Goal: Task Accomplishment & Management: Use online tool/utility

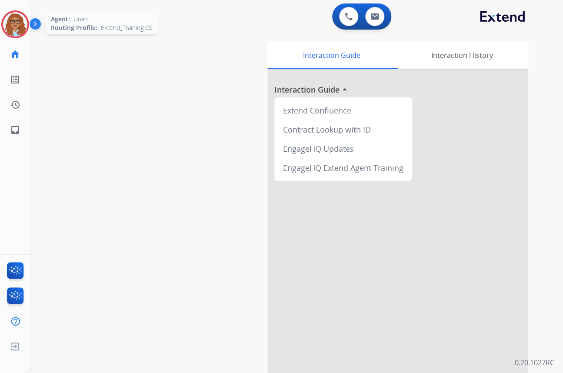
click at [14, 22] on img at bounding box center [15, 24] width 24 height 24
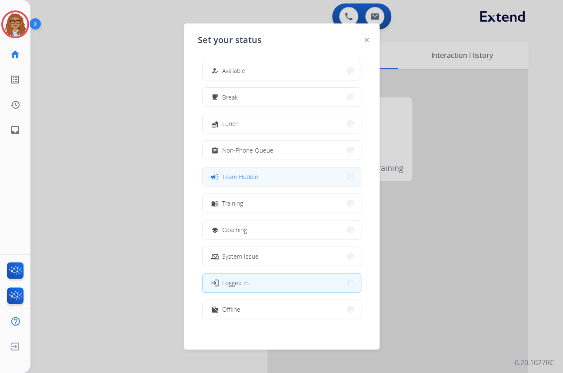
click at [236, 176] on span "Team Huddle" at bounding box center [240, 176] width 36 height 9
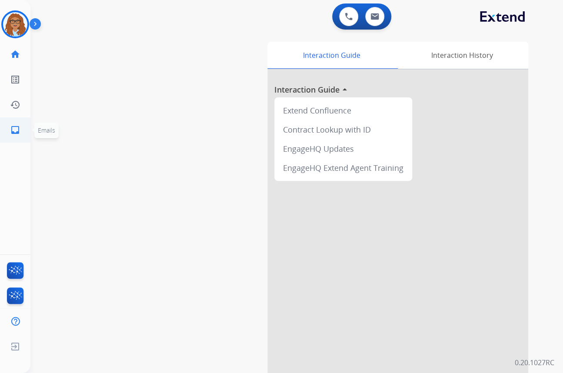
click at [24, 134] on link "inbox Emails" at bounding box center [15, 130] width 24 height 24
select select "**********"
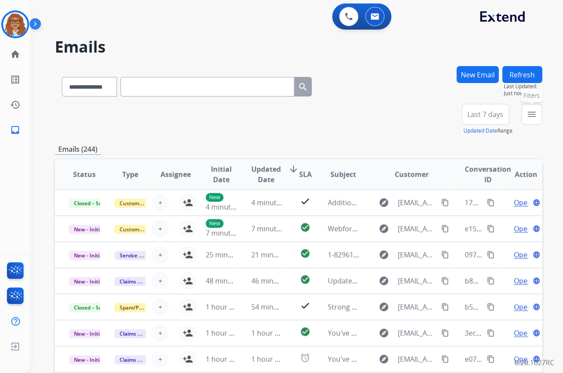
click at [530, 116] on mat-icon "menu" at bounding box center [531, 114] width 10 height 10
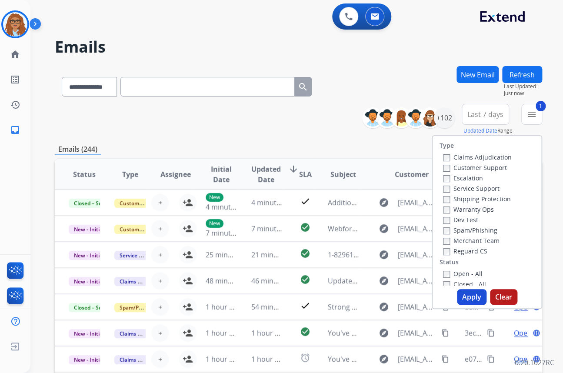
click at [443, 195] on label "Shipping Protection" at bounding box center [477, 199] width 68 height 8
click at [470, 297] on button "Apply" at bounding box center [472, 297] width 30 height 16
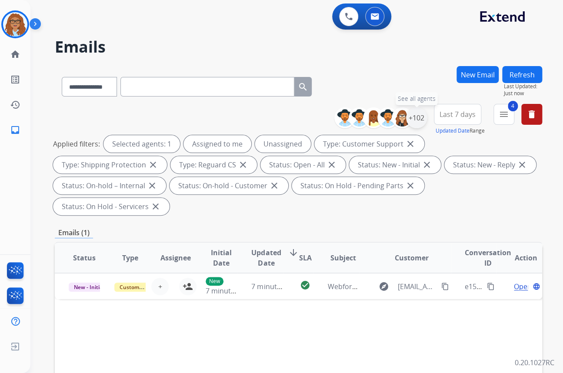
click at [415, 122] on div "+102" at bounding box center [416, 117] width 21 height 21
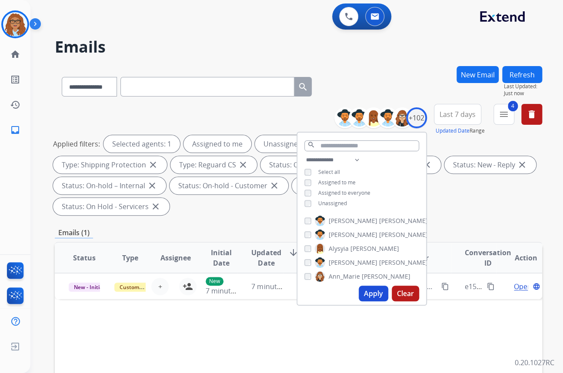
click at [373, 292] on button "Apply" at bounding box center [374, 294] width 30 height 16
click at [459, 113] on span "Last 7 days" at bounding box center [457, 114] width 36 height 3
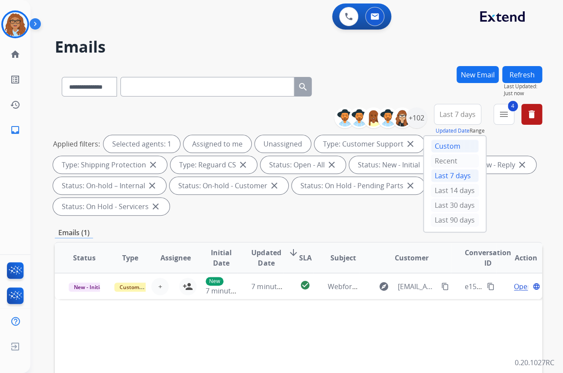
click at [439, 143] on div "Custom" at bounding box center [455, 146] width 48 height 13
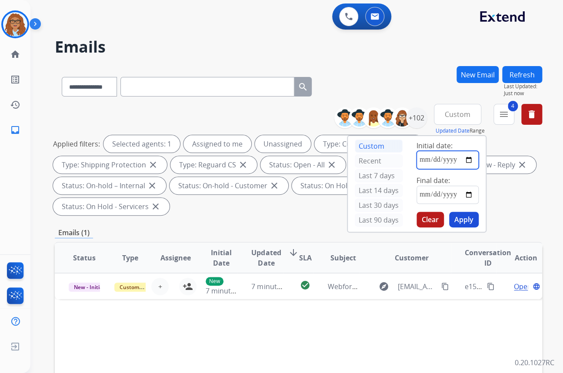
click at [466, 158] on input "date" at bounding box center [447, 160] width 62 height 18
type input "**********"
click at [467, 193] on input "date" at bounding box center [447, 195] width 62 height 18
type input "**********"
click at [465, 215] on button "Apply" at bounding box center [464, 220] width 30 height 16
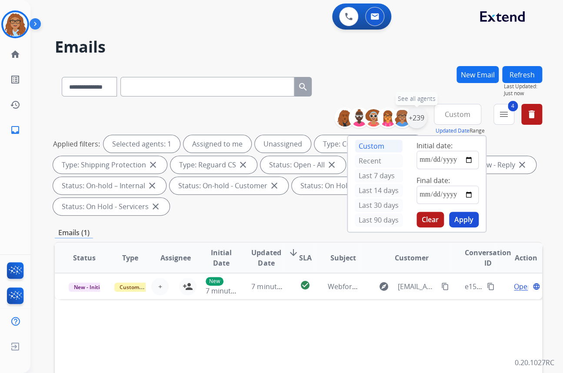
click at [415, 117] on div "+239" at bounding box center [416, 117] width 21 height 21
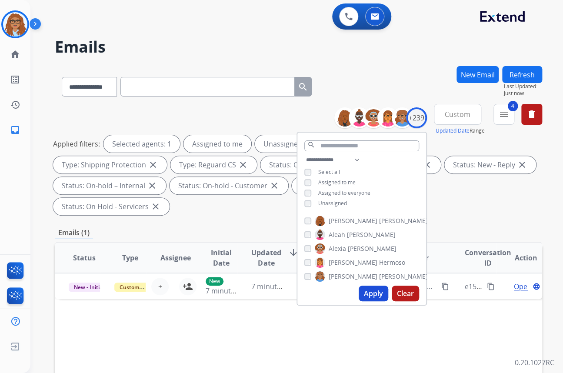
click at [364, 292] on button "Apply" at bounding box center [374, 294] width 30 height 16
click at [361, 69] on div "**********" at bounding box center [298, 85] width 487 height 38
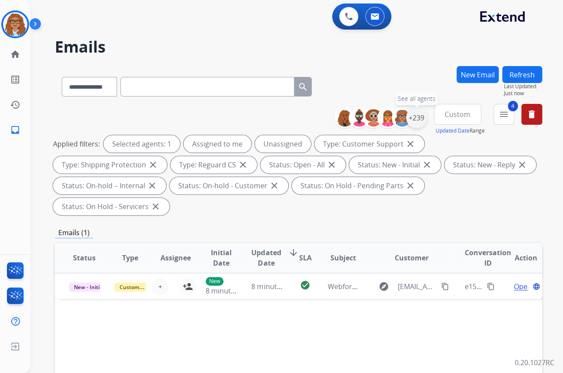
click at [412, 116] on div "+239" at bounding box center [416, 117] width 21 height 21
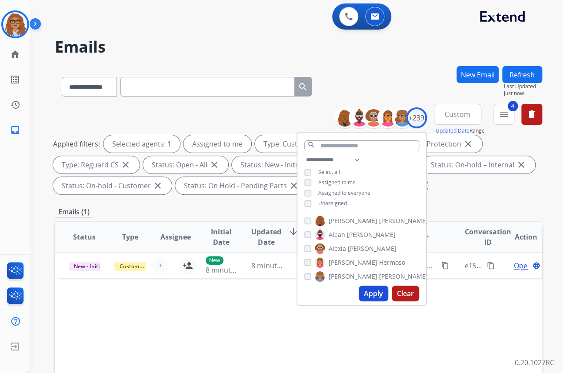
click at [366, 291] on button "Apply" at bounding box center [374, 294] width 30 height 16
click at [416, 117] on div "+239" at bounding box center [416, 117] width 21 height 21
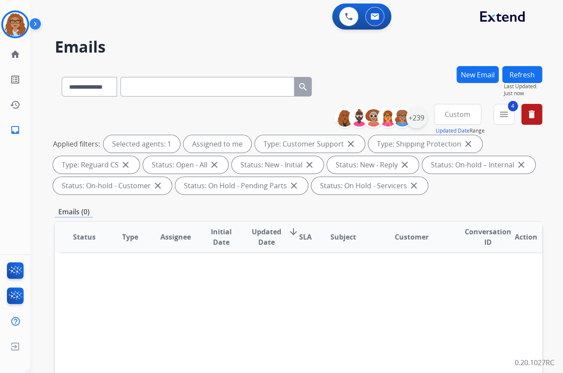
click at [419, 117] on div "+239" at bounding box center [416, 117] width 21 height 21
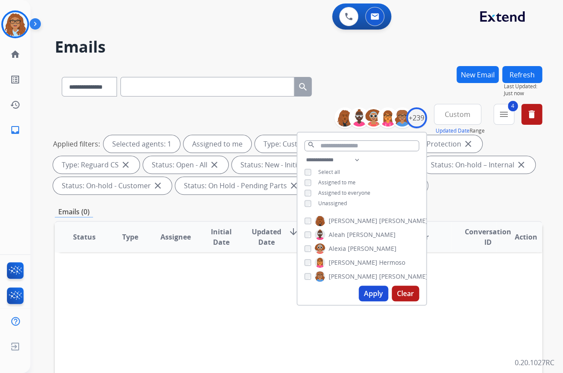
click at [370, 291] on button "Apply" at bounding box center [374, 294] width 30 height 16
